Goal: Information Seeking & Learning: Find specific fact

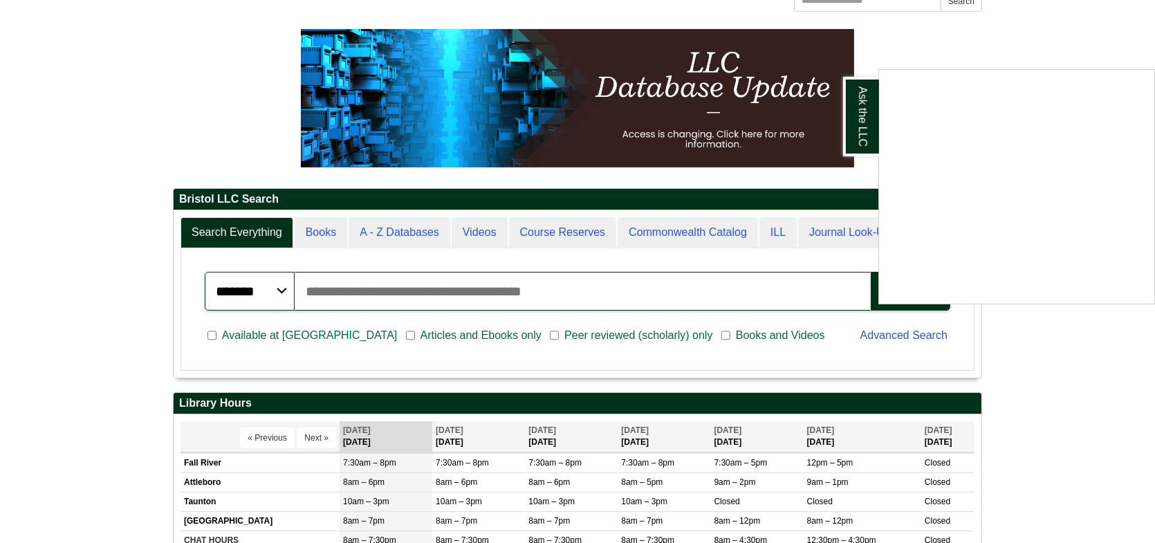
scroll to position [138, 0]
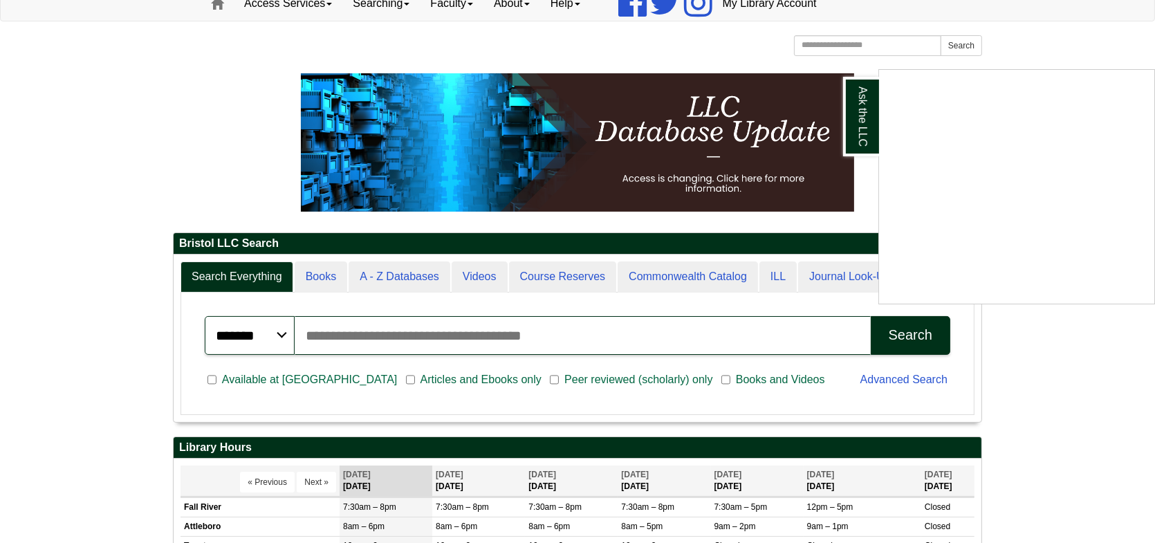
click at [818, 44] on div "Ask the LLC" at bounding box center [577, 271] width 1155 height 543
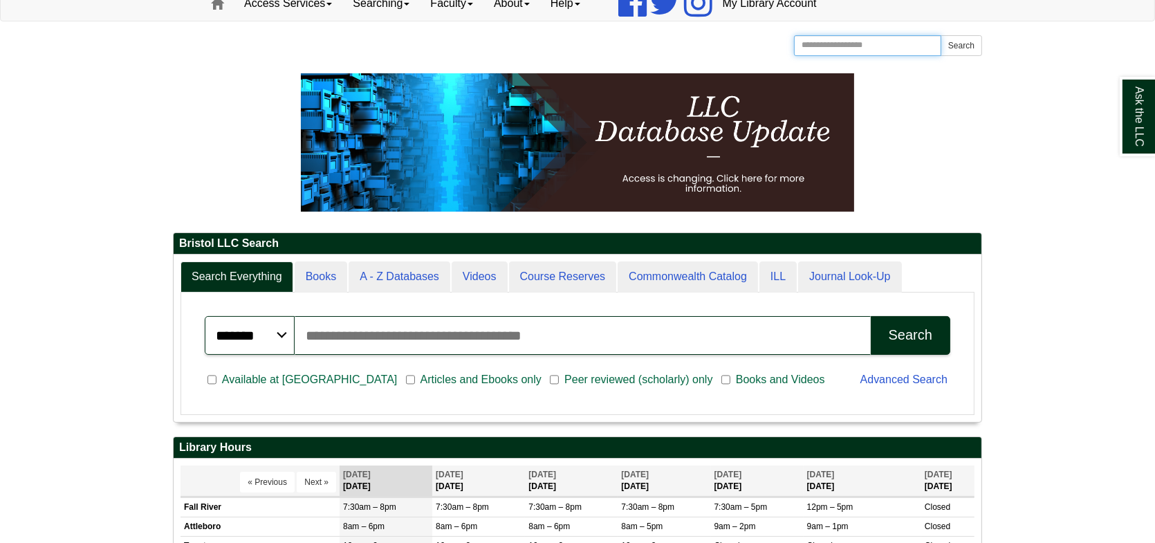
click at [818, 44] on input "Search the Website" at bounding box center [867, 45] width 147 height 21
type input "**********"
click at [940, 35] on button "Search" at bounding box center [960, 45] width 41 height 21
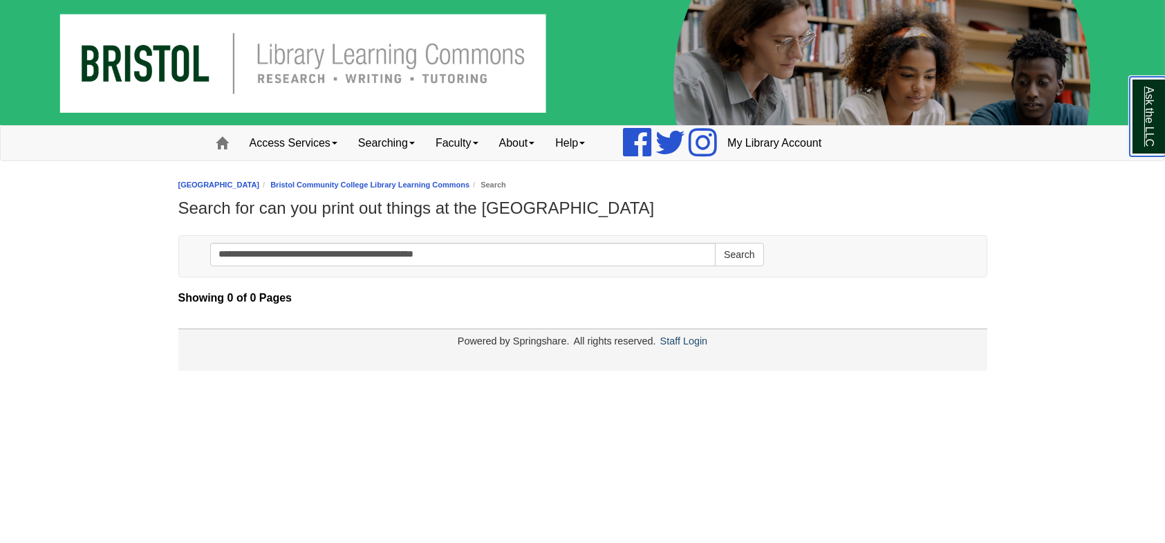
click at [1155, 123] on link "Ask the LLC" at bounding box center [1148, 117] width 36 height 80
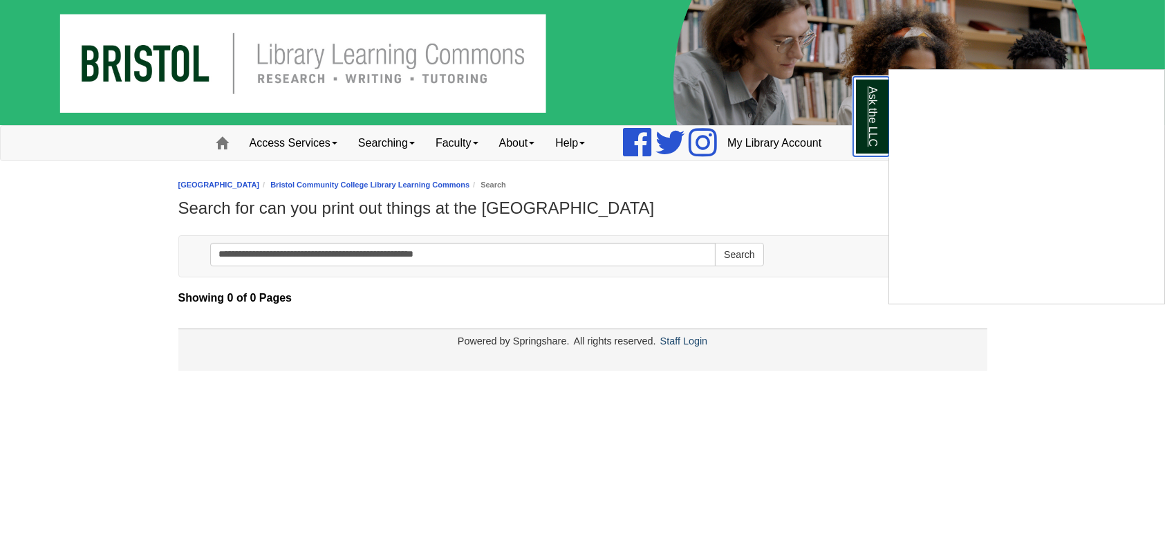
click at [873, 97] on link "Ask the LLC" at bounding box center [871, 117] width 36 height 80
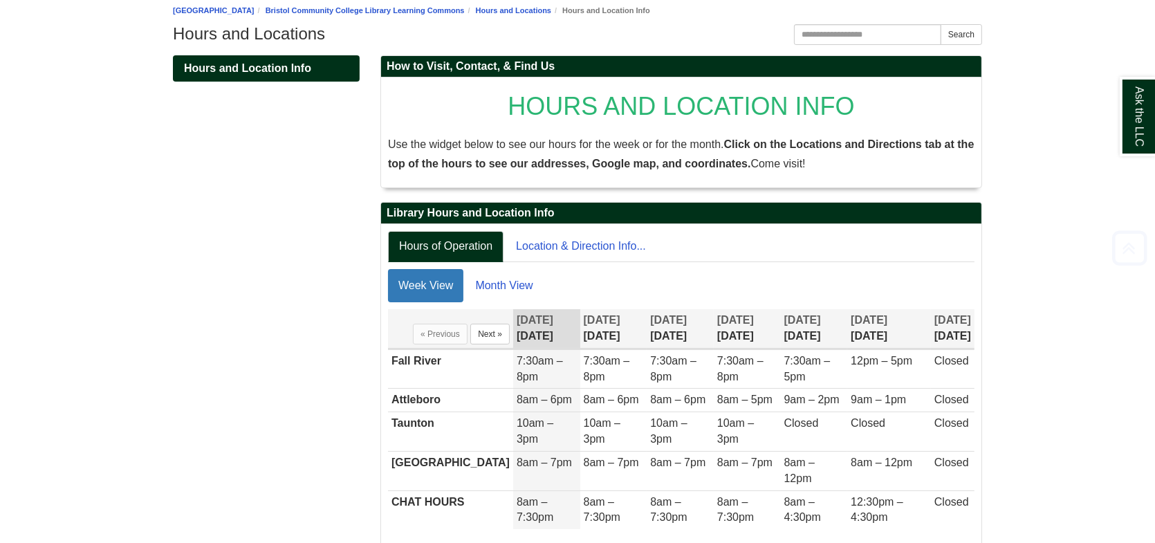
scroll to position [214, 0]
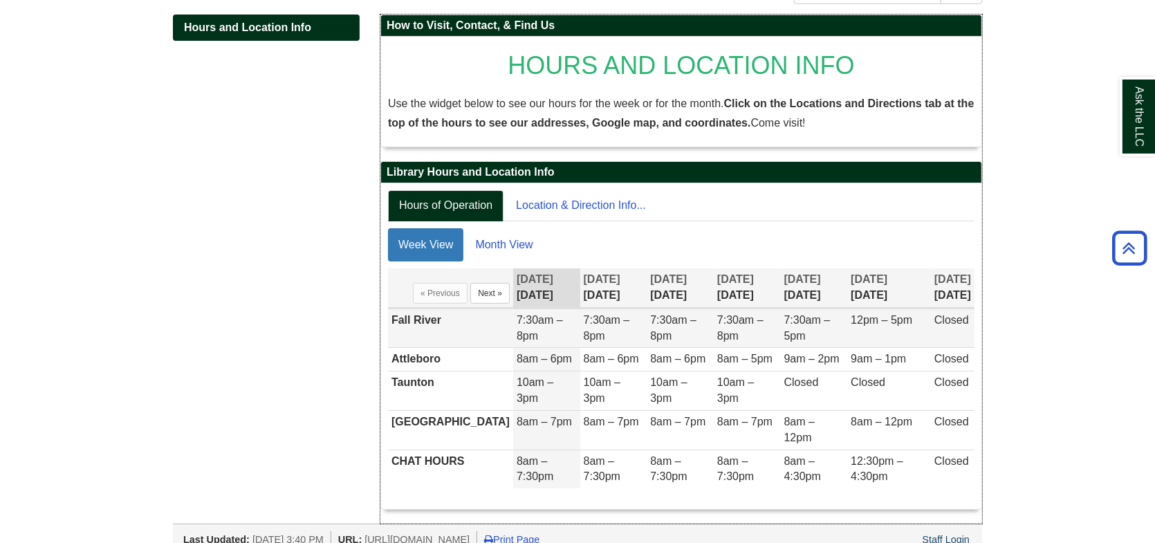
click at [409, 321] on td "Fall River" at bounding box center [450, 327] width 125 height 39
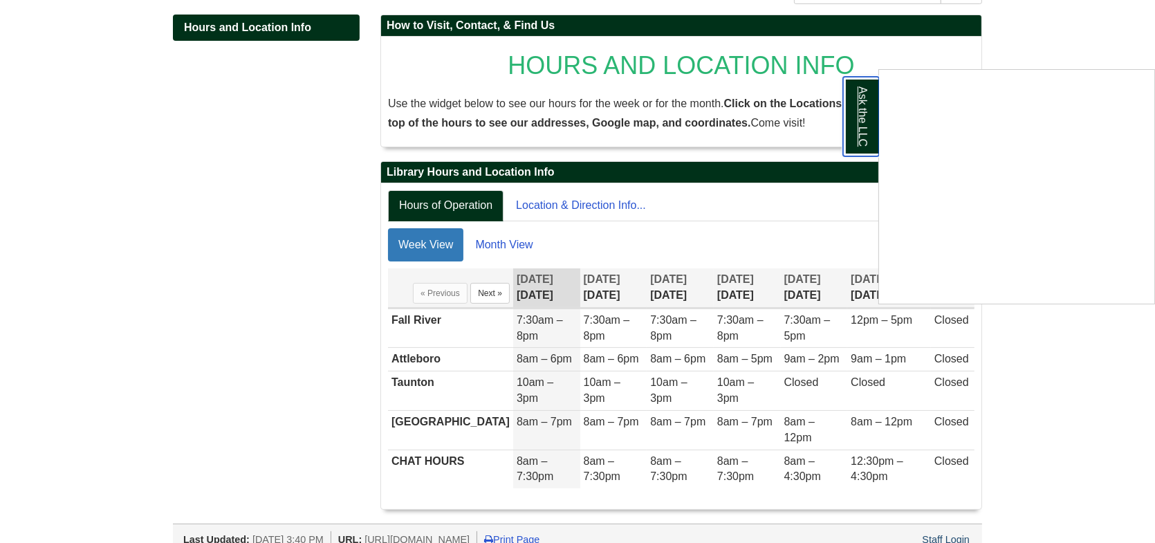
click at [866, 122] on link "Ask the LLC" at bounding box center [861, 117] width 36 height 80
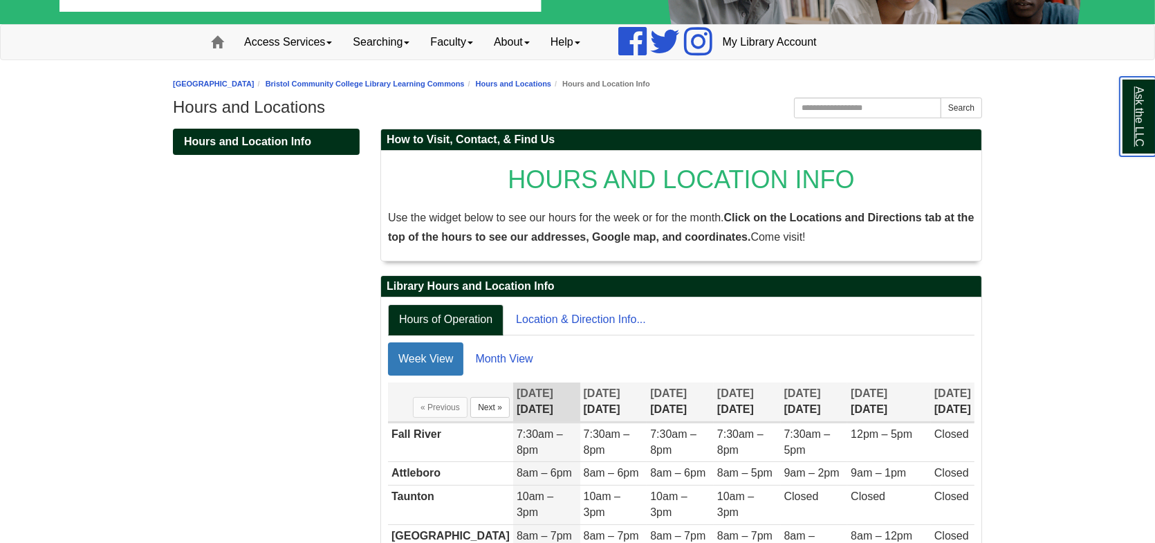
scroll to position [75, 0]
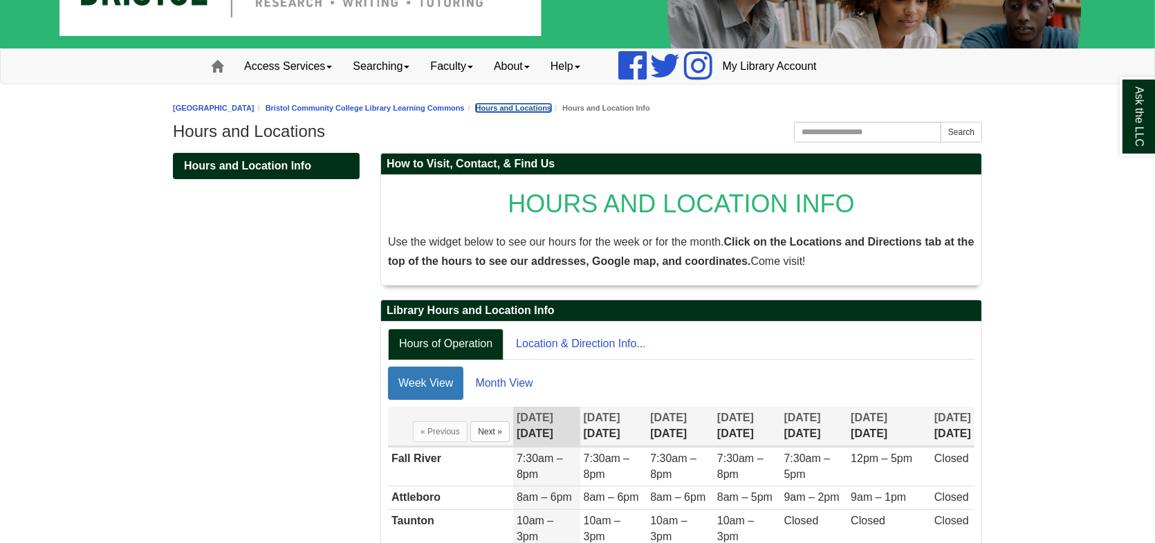
click at [510, 104] on link "Hours and Locations" at bounding box center [513, 108] width 75 height 8
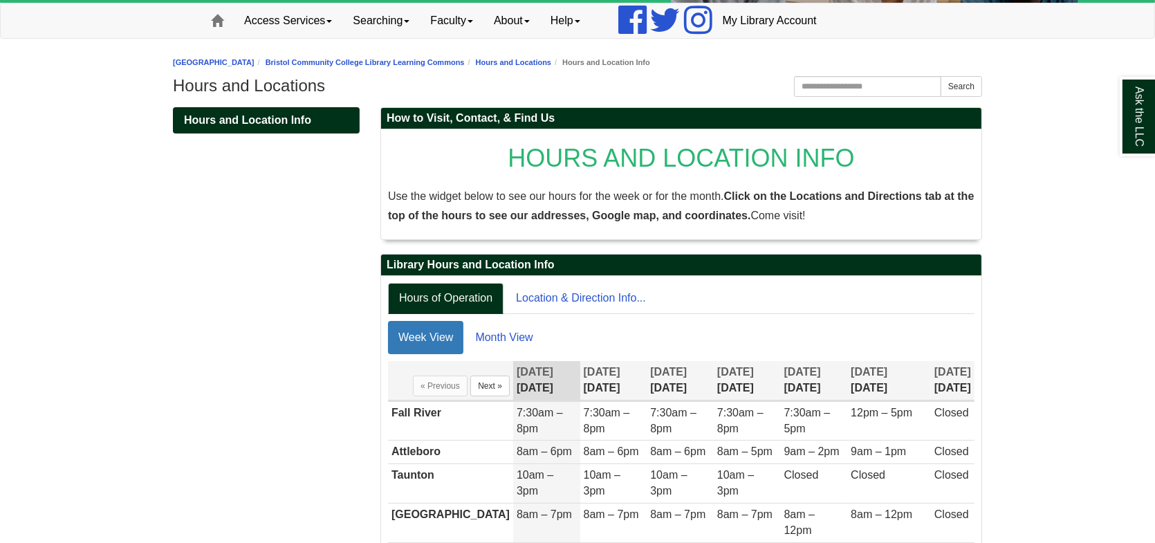
scroll to position [138, 0]
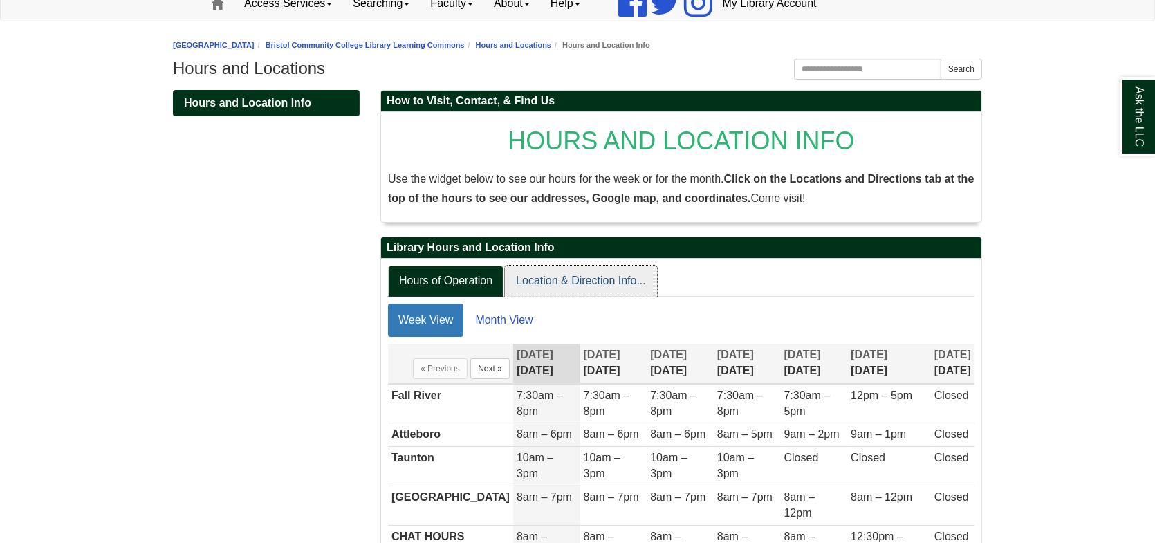
click at [598, 281] on link "Location & Direction Info..." at bounding box center [581, 281] width 152 height 31
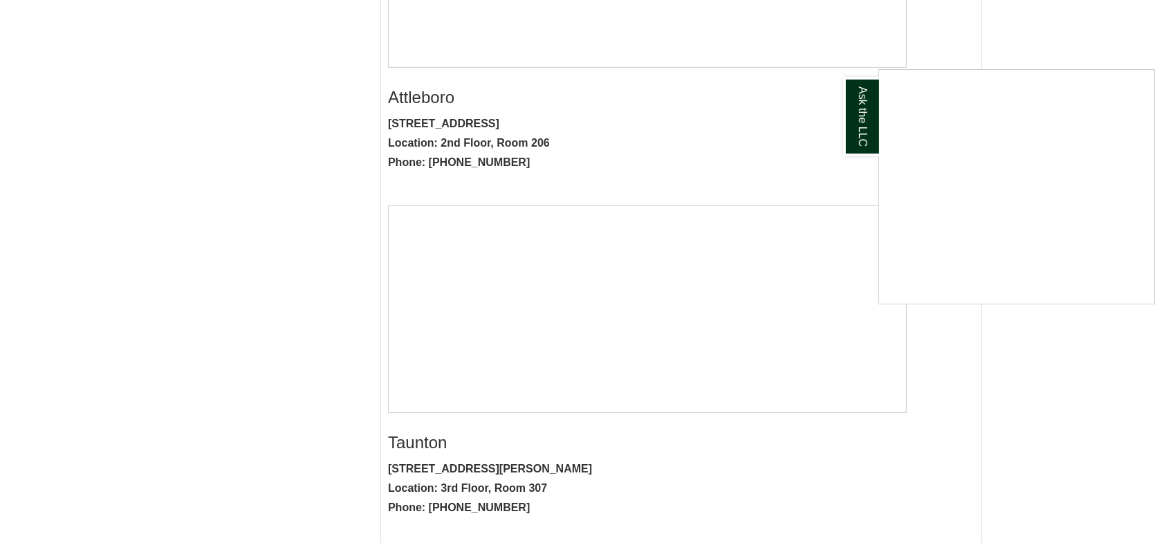
scroll to position [761, 0]
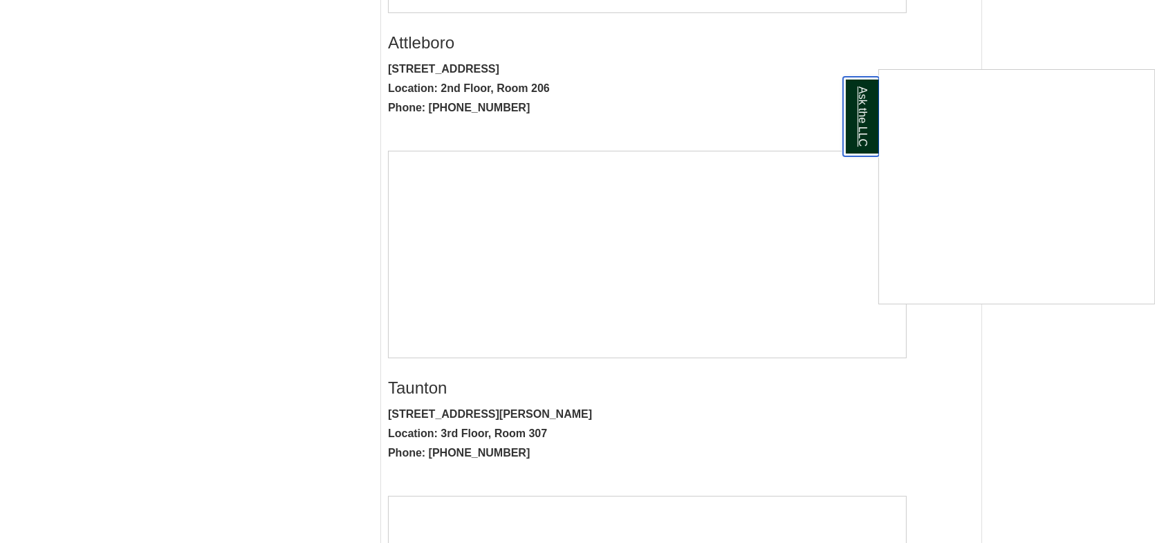
click at [864, 117] on link "Ask the LLC" at bounding box center [861, 117] width 36 height 80
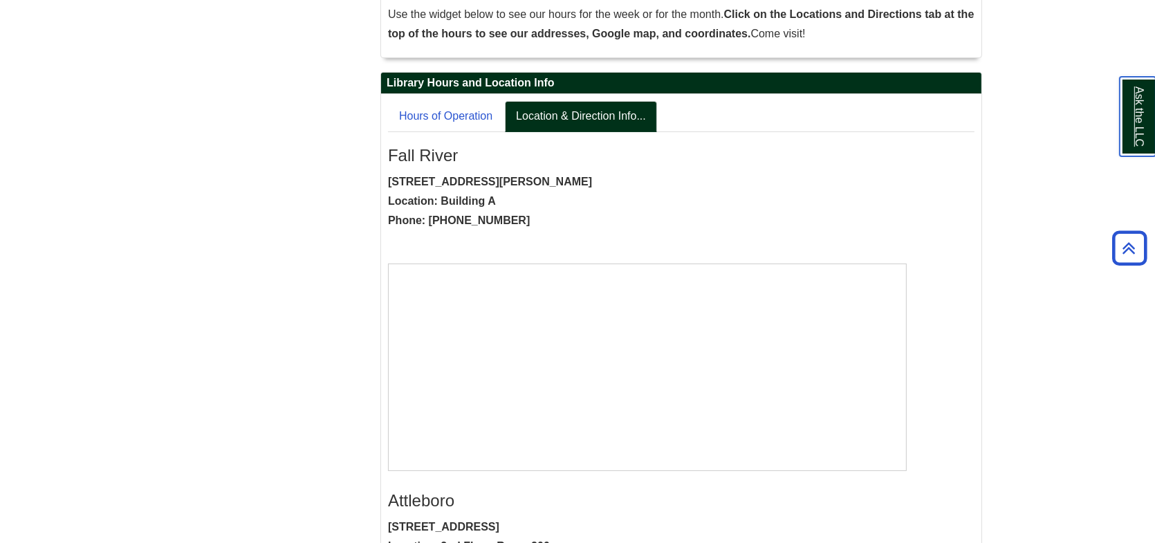
scroll to position [266, 0]
